Goal: Transaction & Acquisition: Download file/media

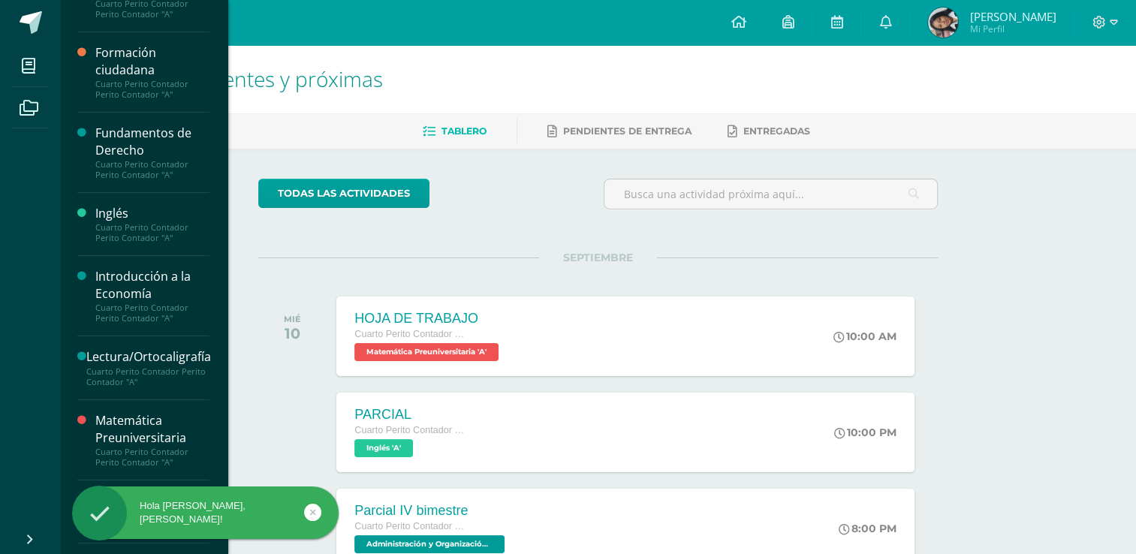
scroll to position [225, 0]
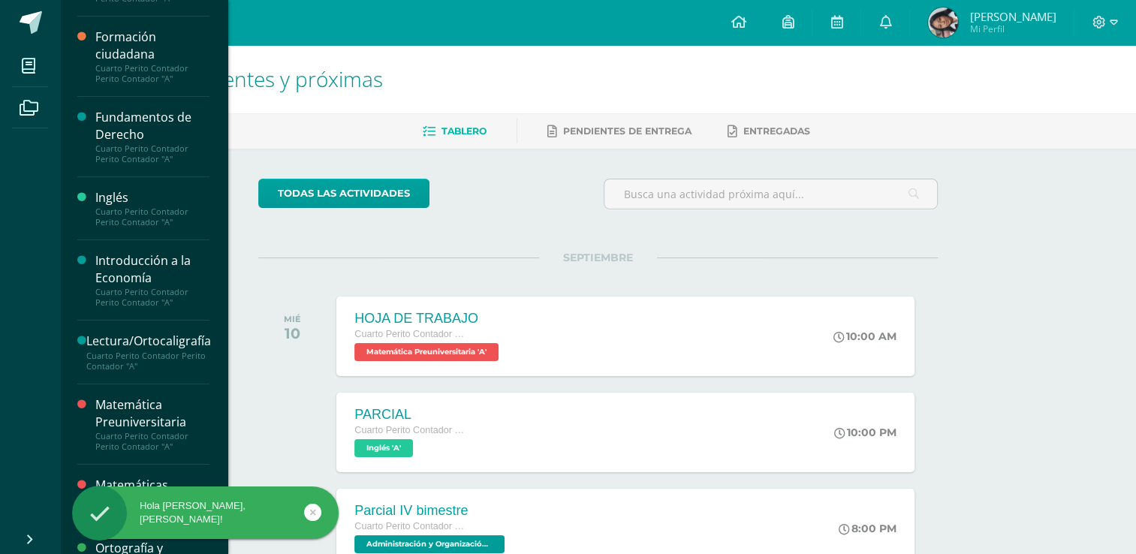
click at [124, 240] on div "Introducción a la Economía Cuarto Perito Contador Perito Contador "A"" at bounding box center [143, 280] width 132 height 80
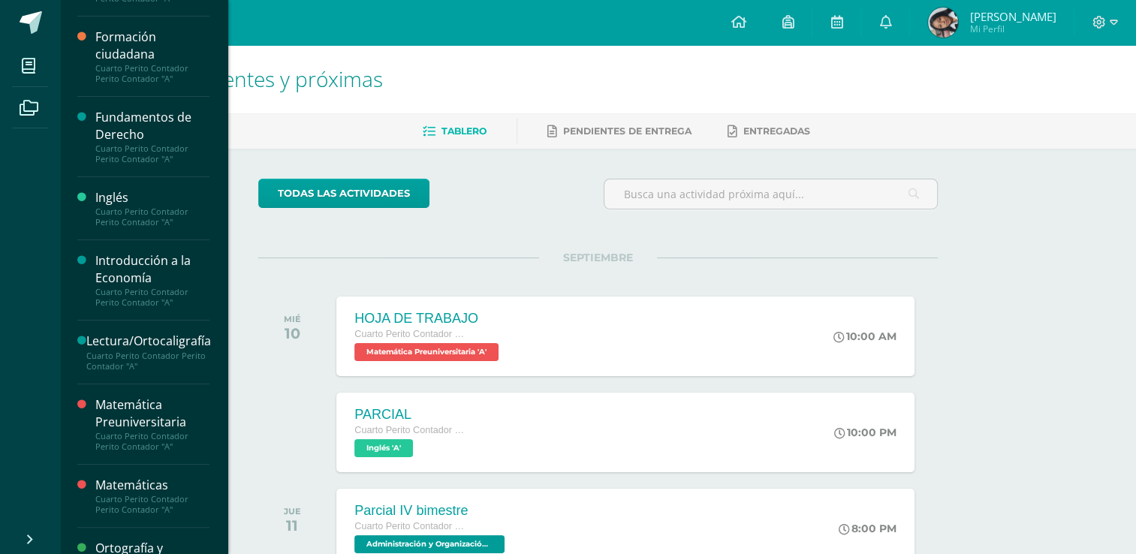
click at [126, 222] on div "Cuarto Perito Contador Perito Contador "A"" at bounding box center [152, 217] width 114 height 21
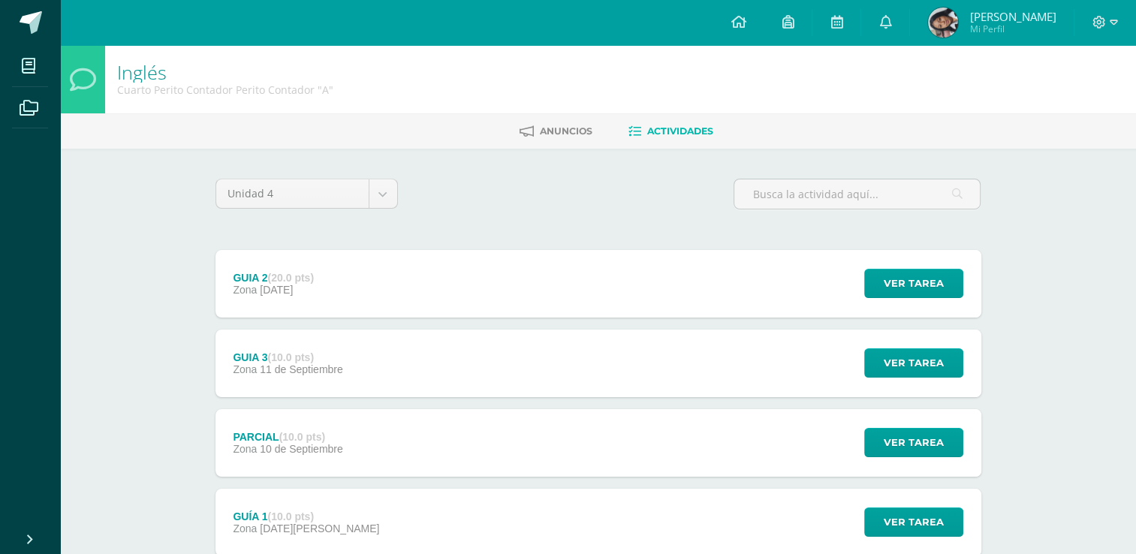
click at [452, 297] on div "GUIA 2 (20.0 pts) Zona [DATE] Ver tarea GUIA 2 Inglés Cargando contenido" at bounding box center [599, 284] width 766 height 68
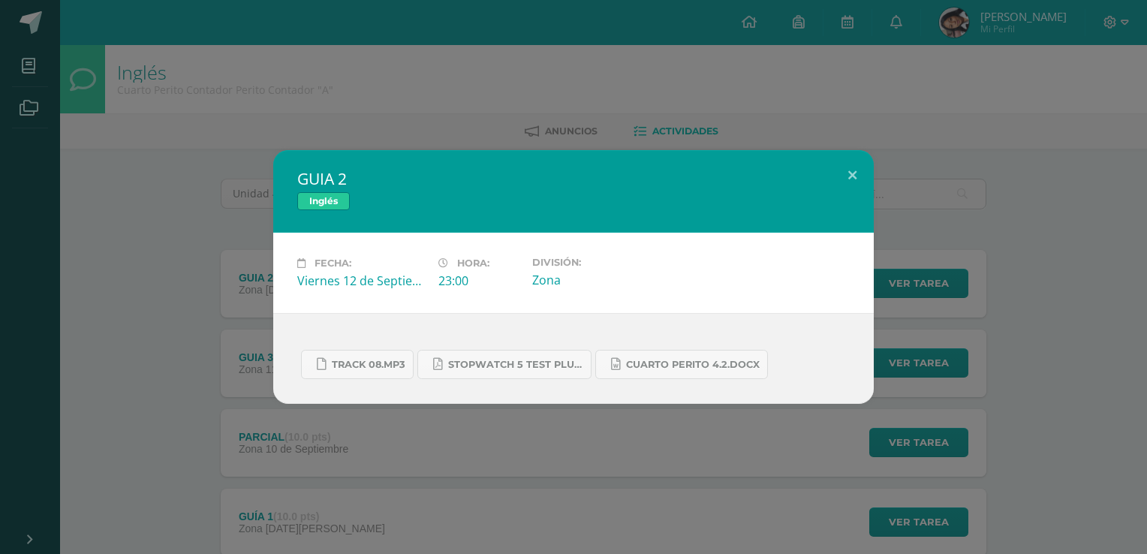
click at [182, 266] on div "GUIA 2 Inglés Fecha: [DATE] Hora: 23:00 División: Zona" at bounding box center [573, 277] width 1135 height 254
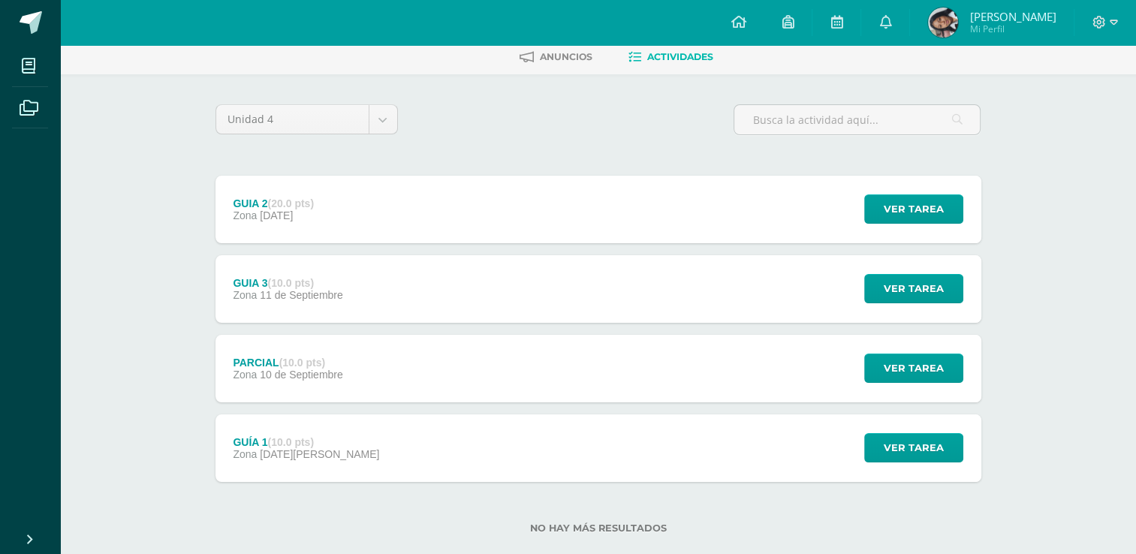
scroll to position [75, 0]
click at [347, 284] on div "GUIA 3 (10.0 pts) Zona [DATE]" at bounding box center [289, 289] width 146 height 68
click at [0, 0] on div "Cargando contenido" at bounding box center [0, 0] width 0 height 0
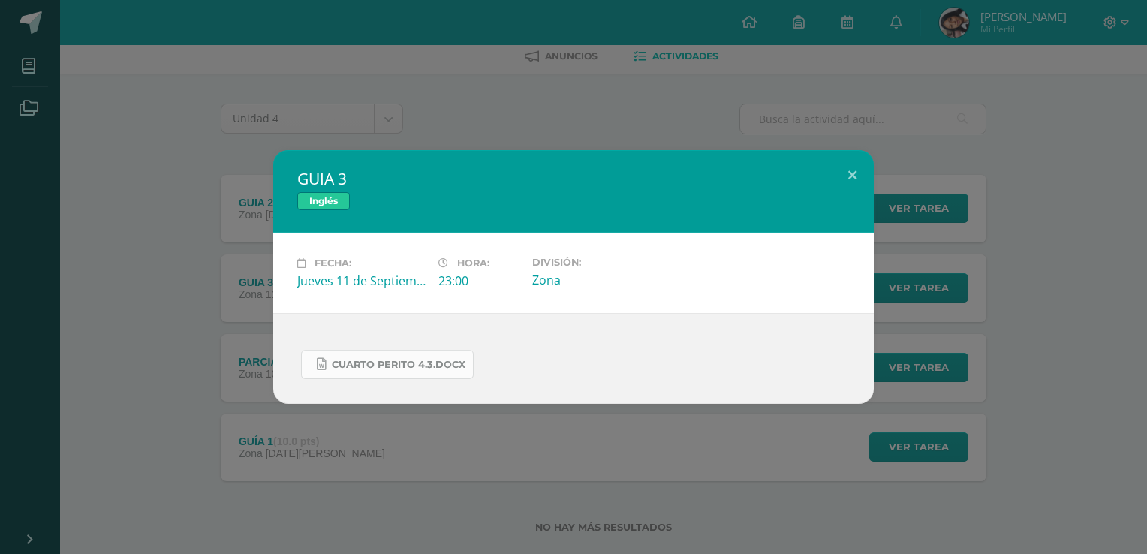
click at [363, 356] on link "CUARTO PERITO 4.3.docx" at bounding box center [387, 364] width 173 height 29
click at [448, 101] on div "GUIA 3 Inglés Fecha: [DATE] Hora: 23:00 División: Zona" at bounding box center [573, 277] width 1147 height 554
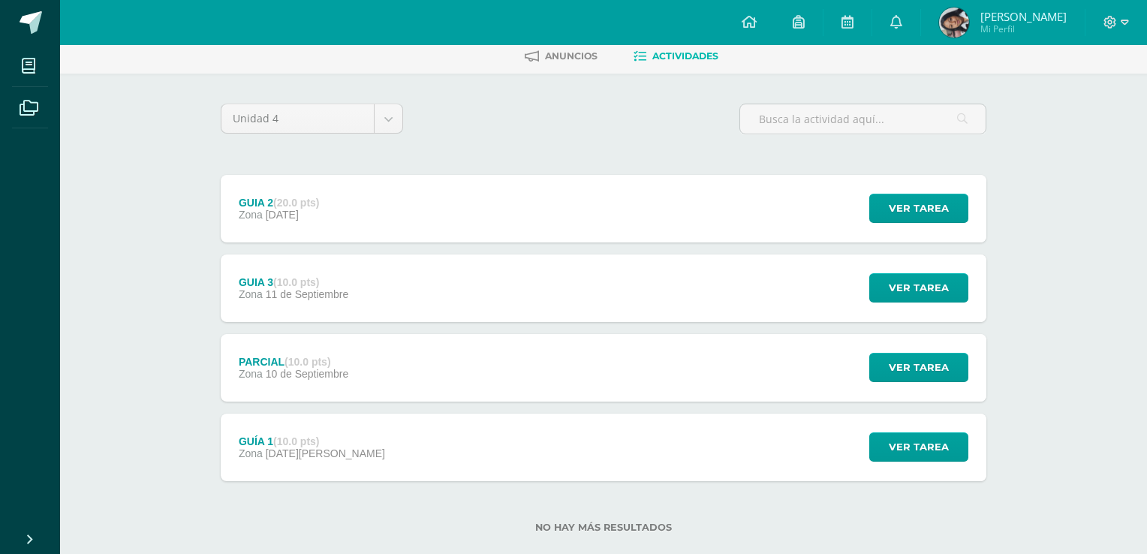
click at [366, 224] on div "GUIA 3 Inglés" at bounding box center [573, 200] width 541 height 74
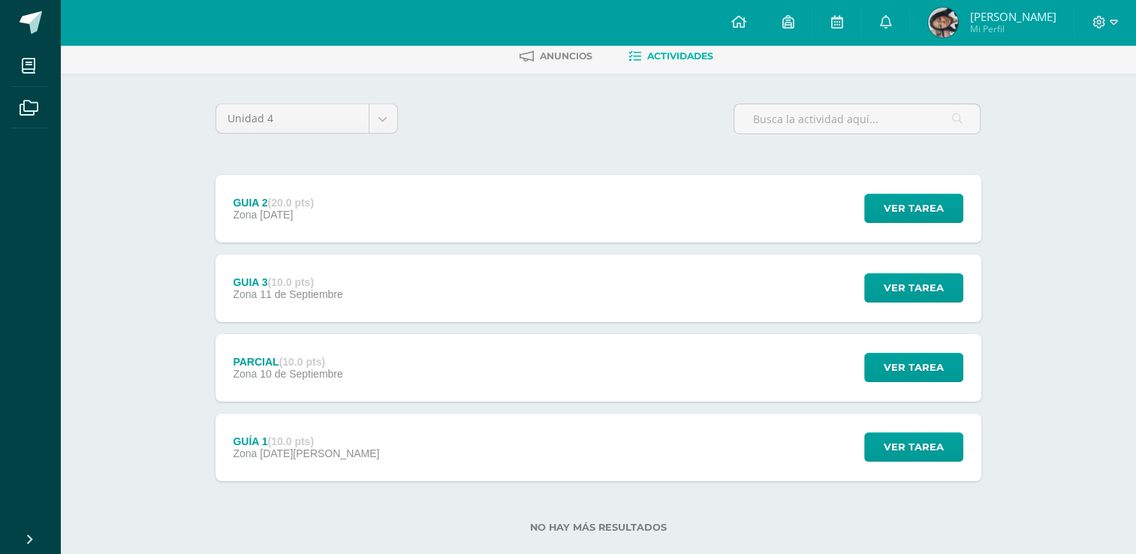
click at [409, 210] on div "GUIA 2 (20.0 pts) Zona [DATE] Ver tarea GUIA 2 Inglés Fecha: [DATE] Hora:" at bounding box center [599, 209] width 766 height 68
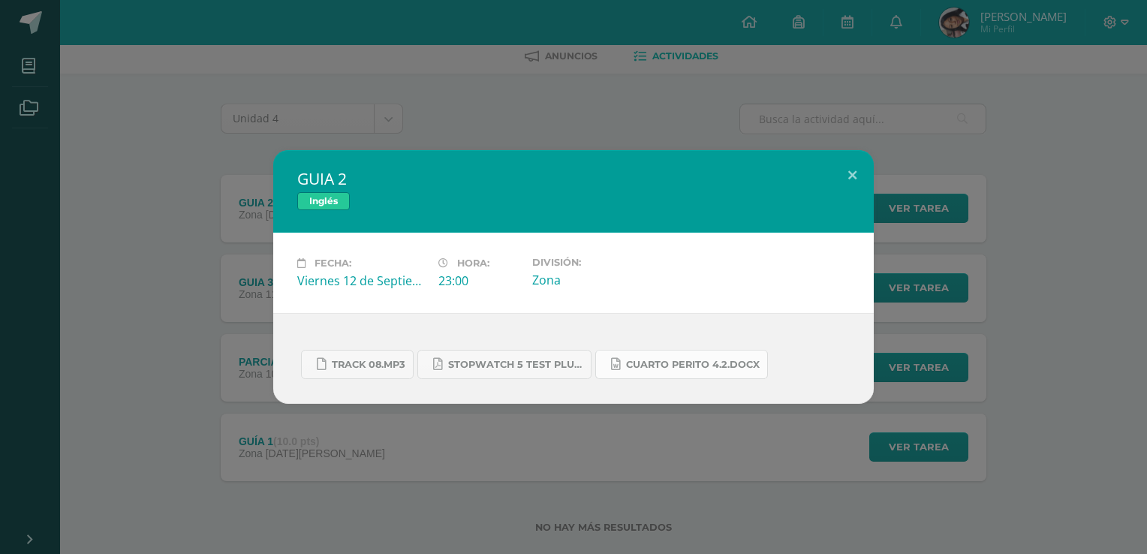
click at [632, 355] on link "CUARTO PERITO 4.2.docx" at bounding box center [682, 364] width 173 height 29
click at [174, 384] on div "GUIA 2 Inglés Fecha: [DATE] Hora: 23:00 División: Zona" at bounding box center [573, 277] width 1135 height 254
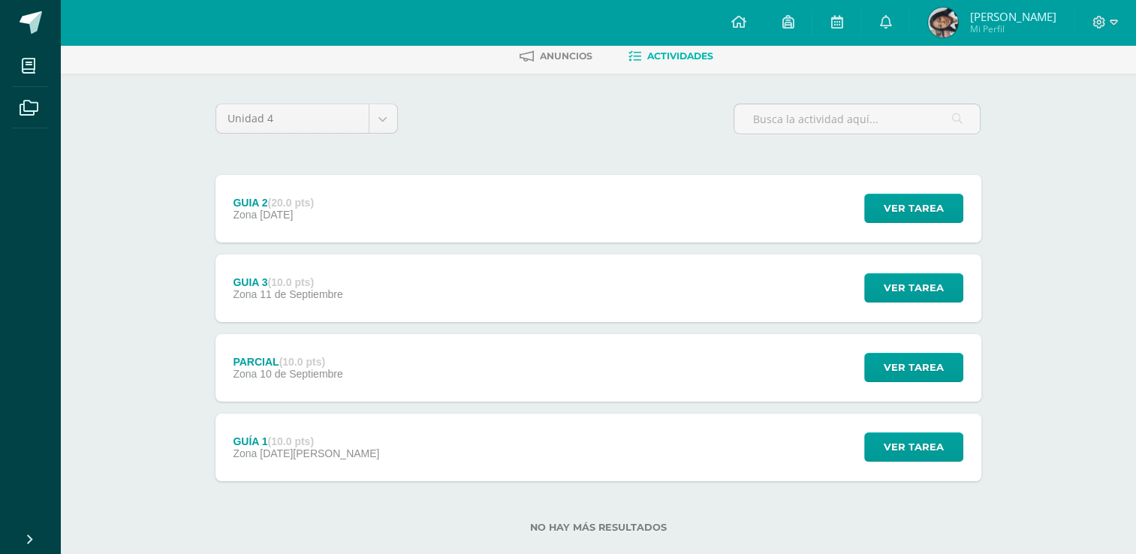
click at [304, 287] on strong "(10.0 pts)" at bounding box center [291, 282] width 46 height 12
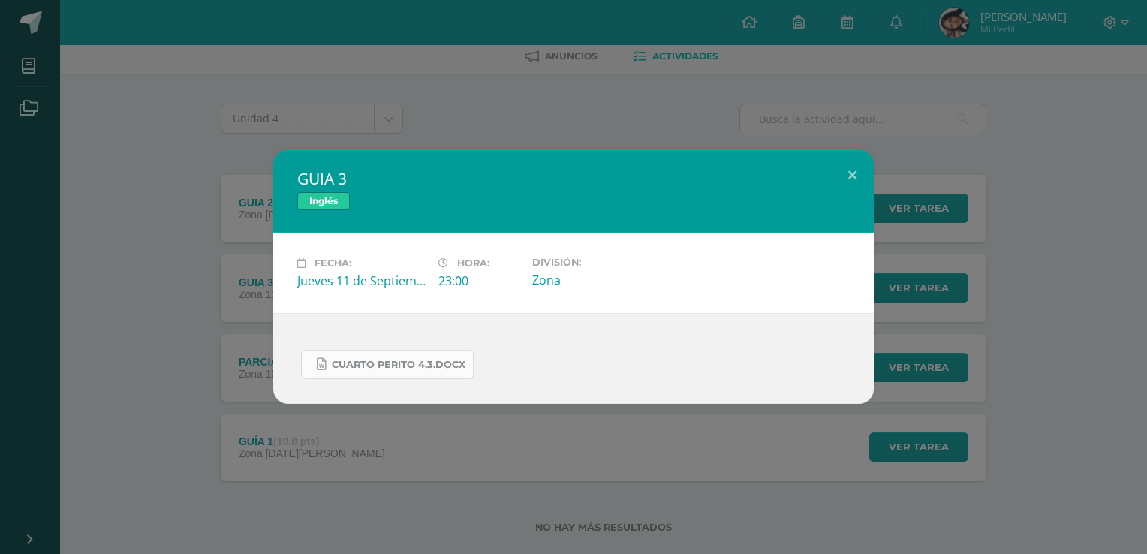
click at [375, 360] on span "CUARTO PERITO 4.3.docx" at bounding box center [399, 365] width 134 height 12
click at [553, 82] on div "GUIA 3 Inglés Fecha: Jueves 11 de Septiembre Hora: 23:00 División: Zona" at bounding box center [573, 277] width 1147 height 554
